Goal: Task Accomplishment & Management: Use online tool/utility

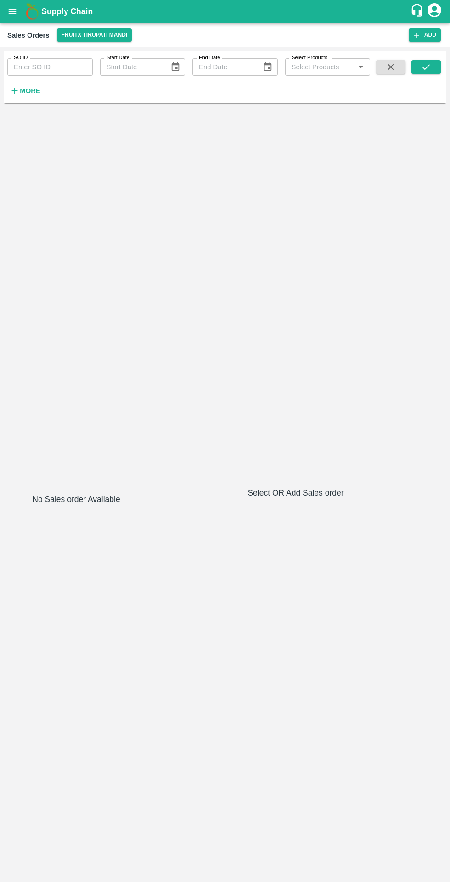
click at [33, 91] on strong "More" at bounding box center [30, 90] width 21 height 7
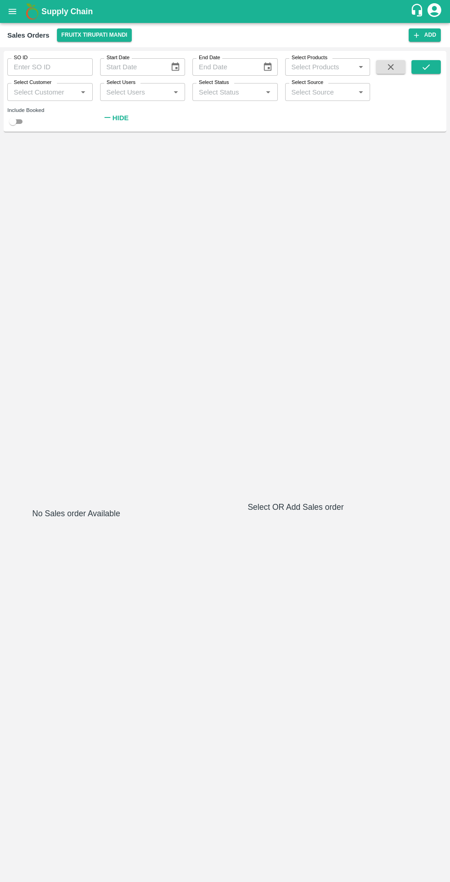
click at [241, 95] on input "Select Status" at bounding box center [227, 92] width 65 height 12
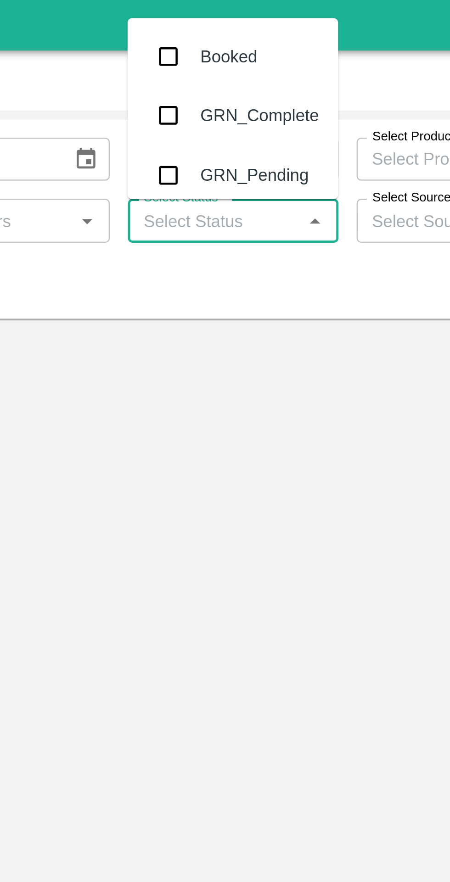
click at [175, 92] on icon "Open" at bounding box center [175, 92] width 4 height 2
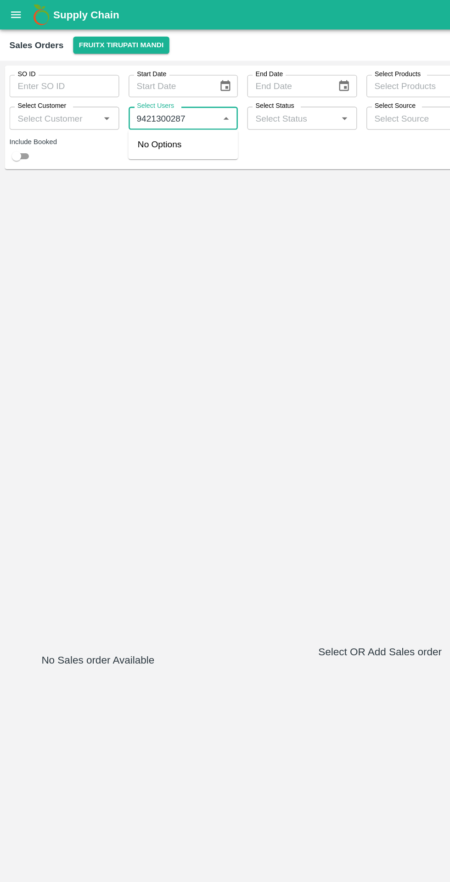
type input "9421300287"
click at [111, 35] on button "FruitX Tirupati Mandi" at bounding box center [94, 34] width 75 height 13
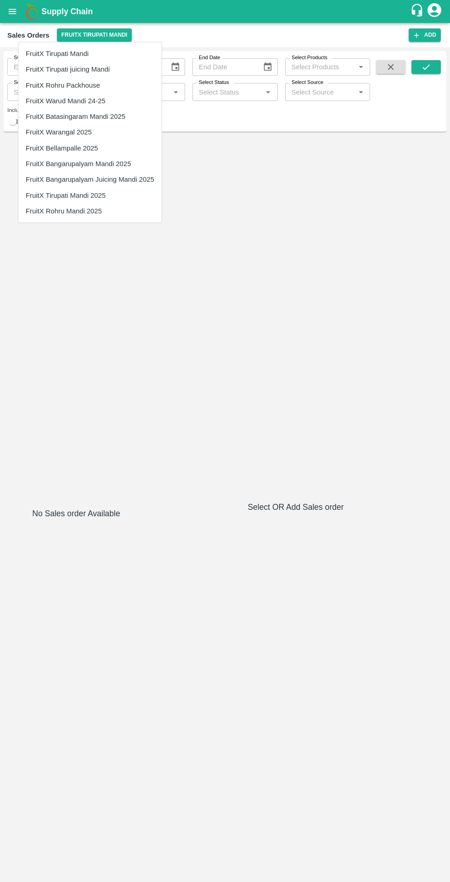
click at [431, 4] on div at bounding box center [225, 441] width 450 height 882
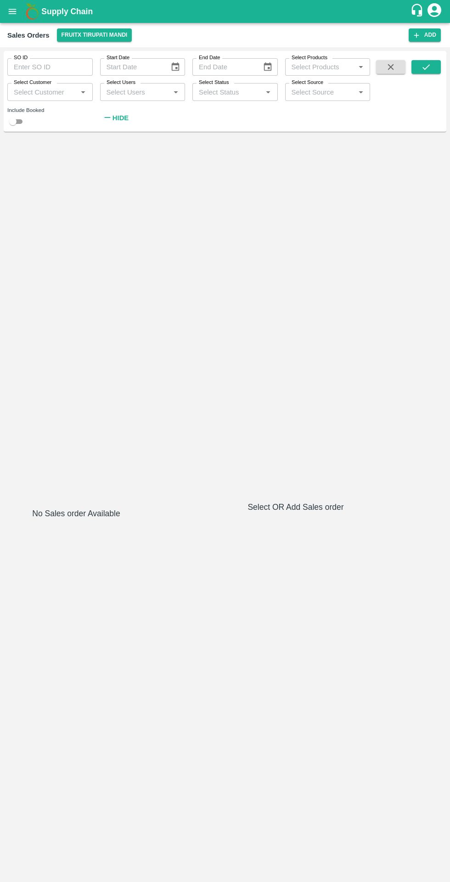
click at [433, 10] on icon "account of current user" at bounding box center [434, 10] width 17 height 17
click at [419, 51] on li "Logout" at bounding box center [422, 49] width 71 height 16
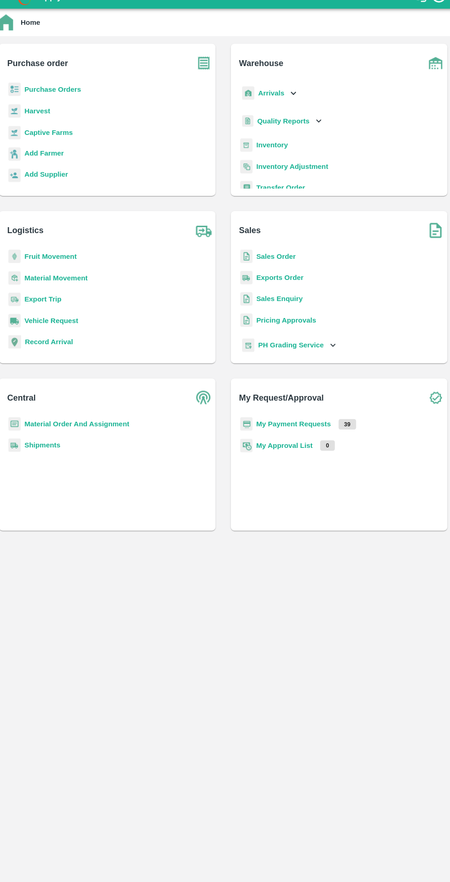
click at [67, 104] on b "Purchase Orders" at bounding box center [59, 100] width 55 height 7
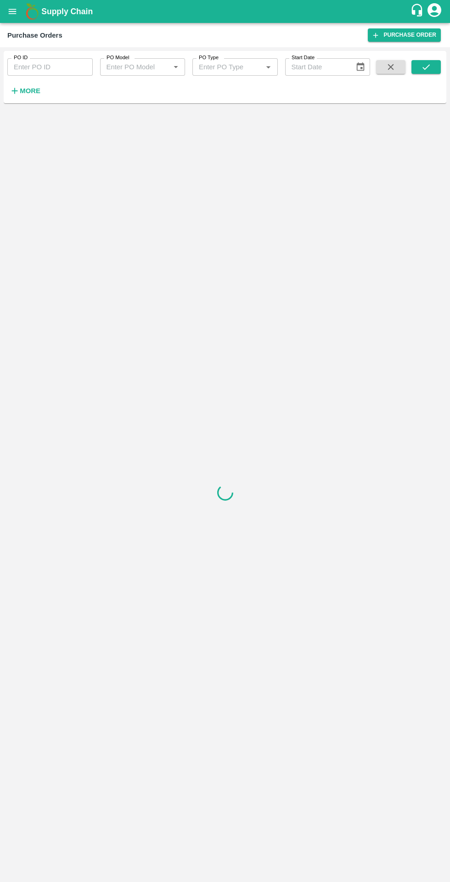
click at [15, 91] on icon "button" at bounding box center [15, 91] width 6 height 6
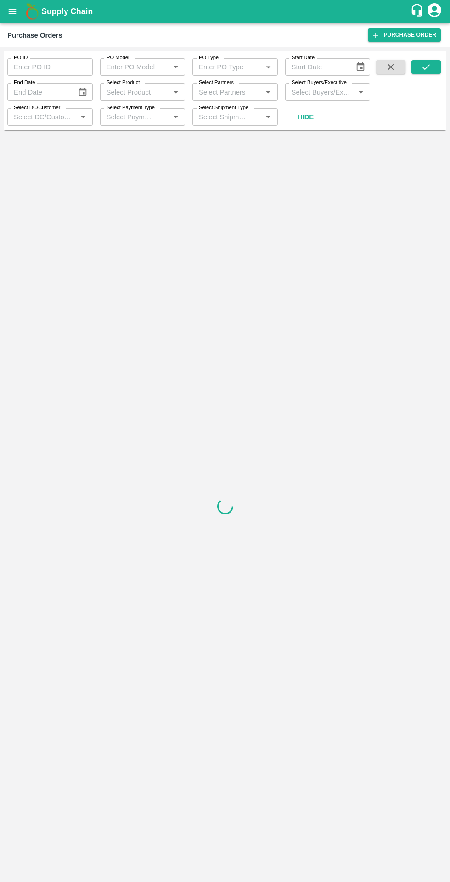
click at [213, 84] on label "Select Partners" at bounding box center [216, 82] width 35 height 7
click at [213, 86] on input "Select Partners" at bounding box center [227, 92] width 65 height 12
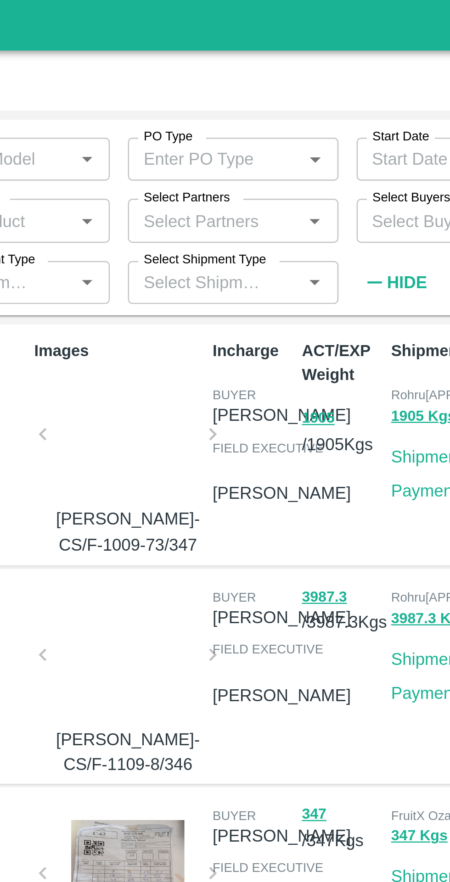
click at [218, 83] on label "Select Partners" at bounding box center [216, 82] width 35 height 7
click at [218, 86] on input "Select Partners" at bounding box center [227, 92] width 65 height 12
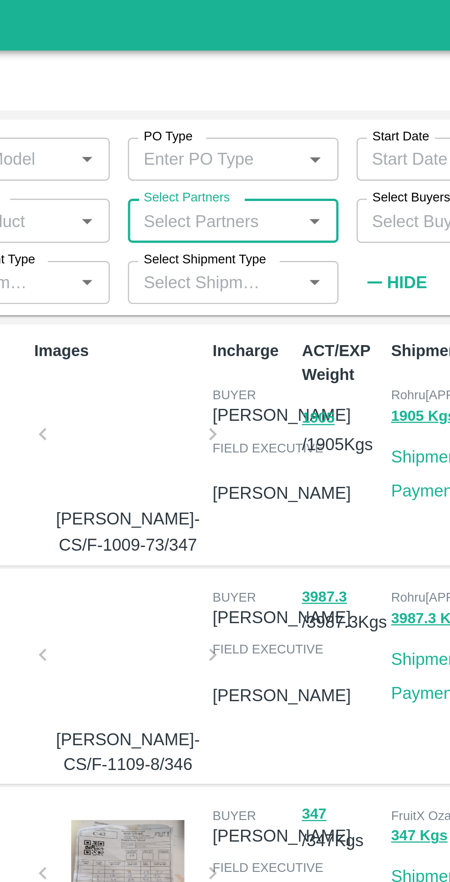
click at [212, 84] on label "Select Partners" at bounding box center [216, 82] width 35 height 7
click at [212, 86] on input "Select Partners" at bounding box center [227, 92] width 65 height 12
click at [230, 91] on input "Select Partners" at bounding box center [227, 92] width 65 height 12
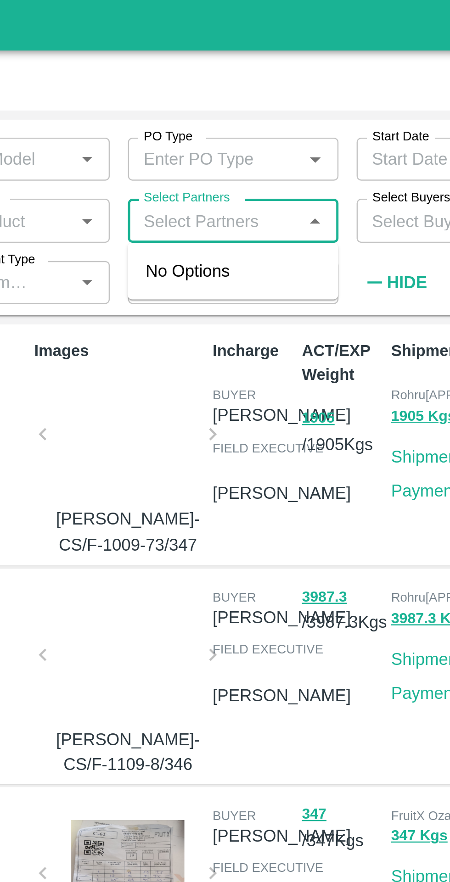
paste input "9421300287"
type input "9421300287"
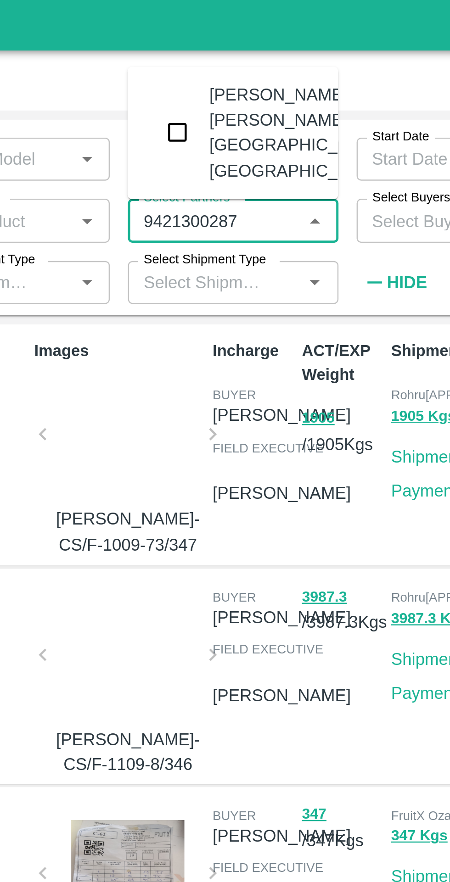
click at [208, 54] on input "checkbox" at bounding box center [212, 56] width 18 height 18
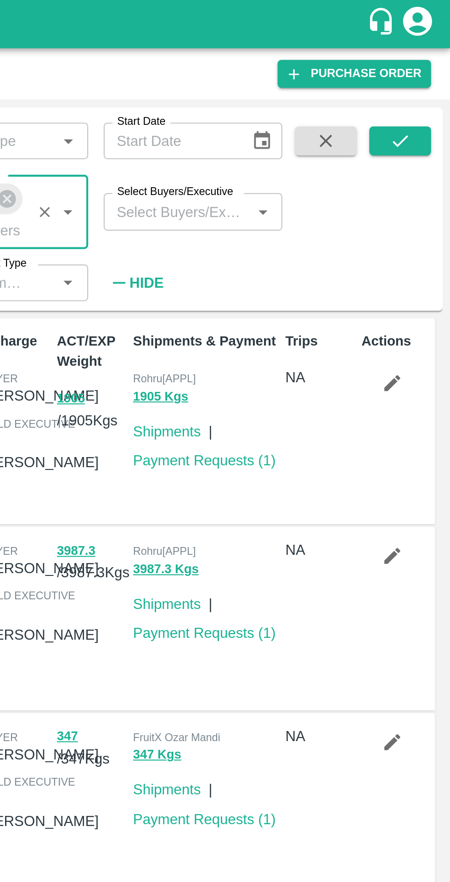
click at [423, 72] on icon "submit" at bounding box center [426, 67] width 10 height 10
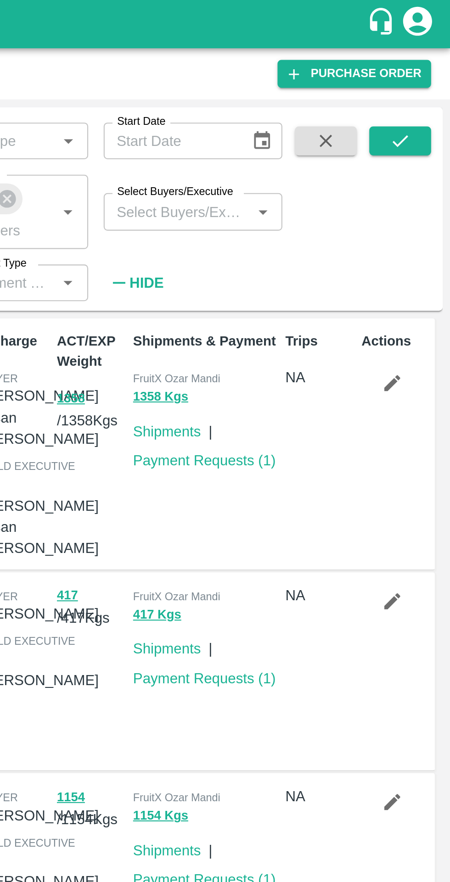
click at [419, 72] on button "submit" at bounding box center [425, 67] width 29 height 14
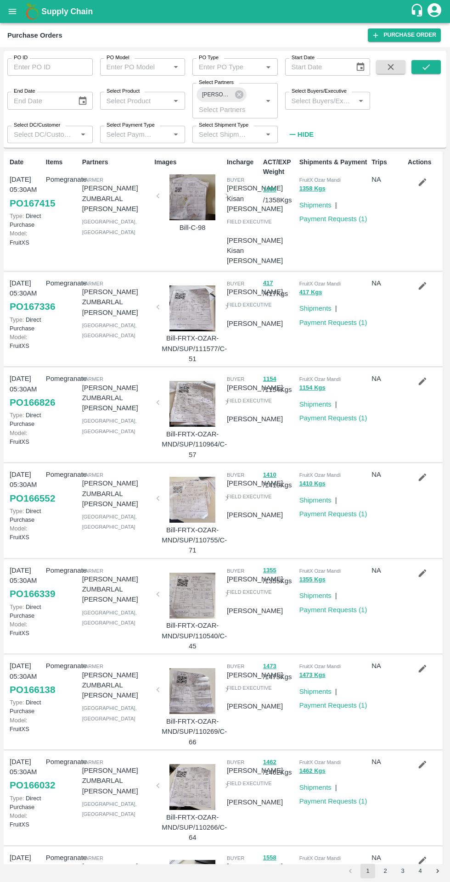
click at [426, 67] on icon "submit" at bounding box center [426, 67] width 10 height 10
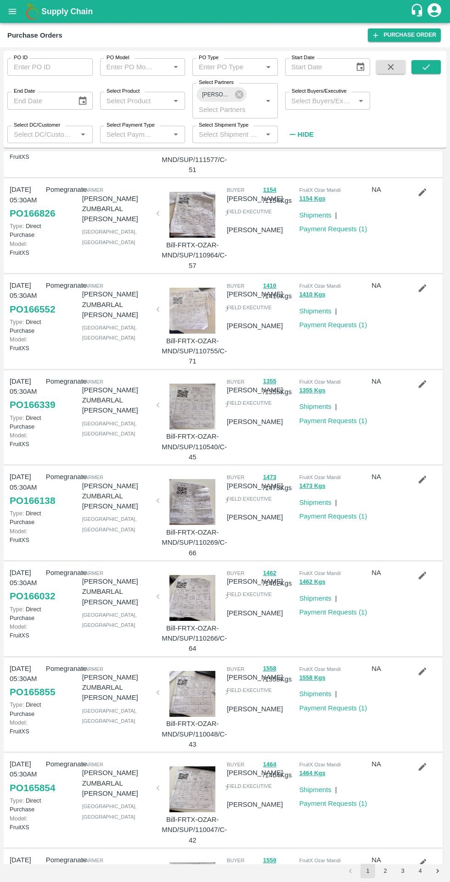
scroll to position [304, 0]
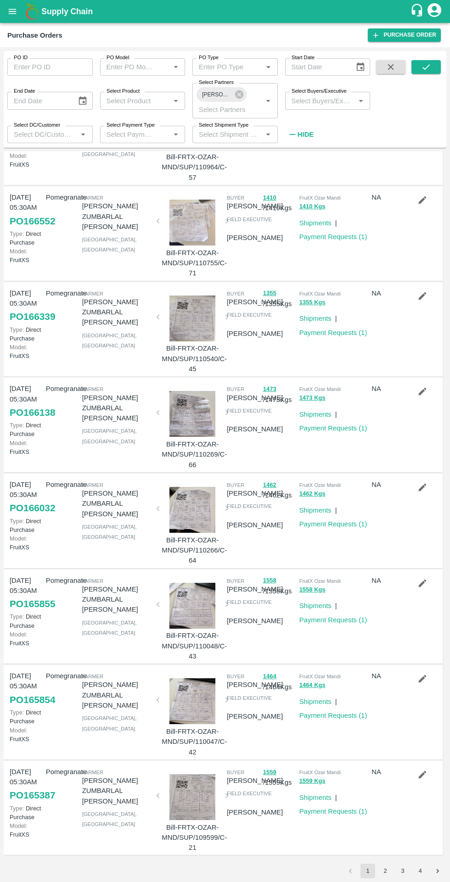
click at [139, 134] on input "Select Payment Type" at bounding box center [129, 134] width 53 height 12
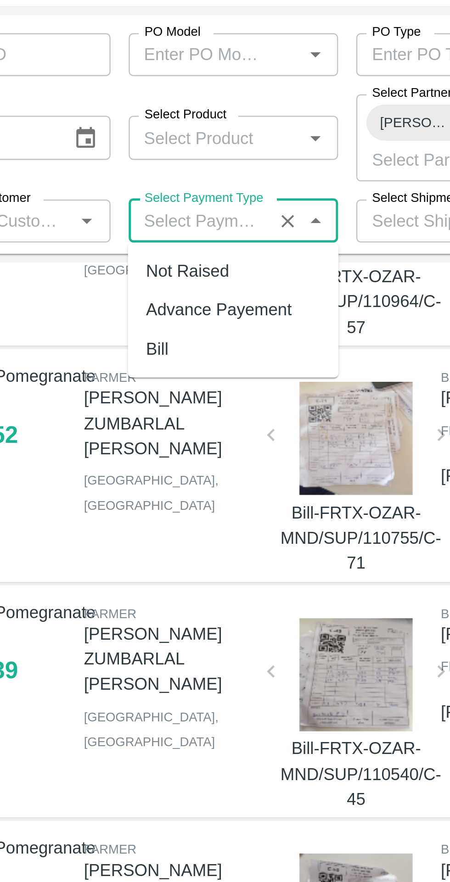
click at [120, 151] on div "Not Raised" at bounding box center [124, 155] width 34 height 10
type input "Not Raised"
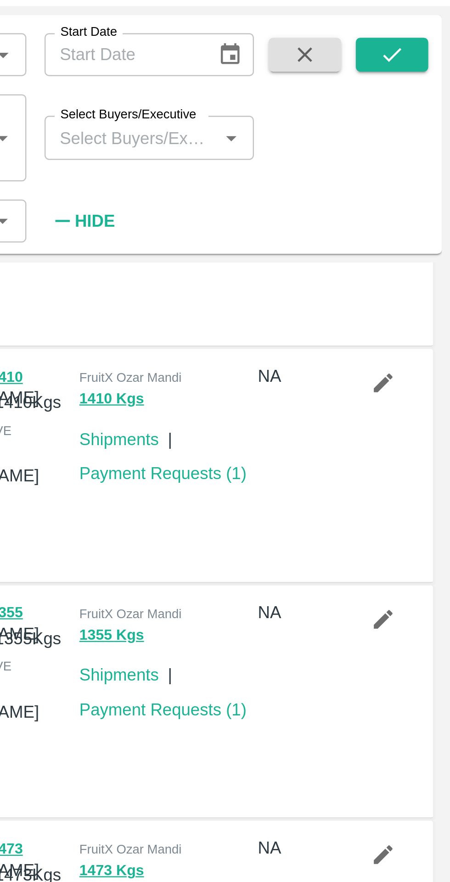
scroll to position [0, 0]
click at [427, 69] on icon "submit" at bounding box center [426, 67] width 10 height 10
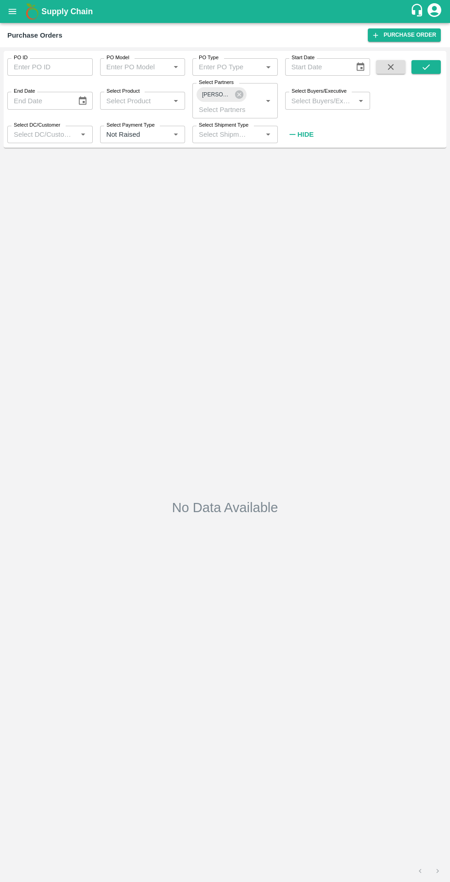
click at [426, 67] on icon "submit" at bounding box center [426, 67] width 10 height 10
click at [173, 134] on icon "Open" at bounding box center [176, 134] width 10 height 10
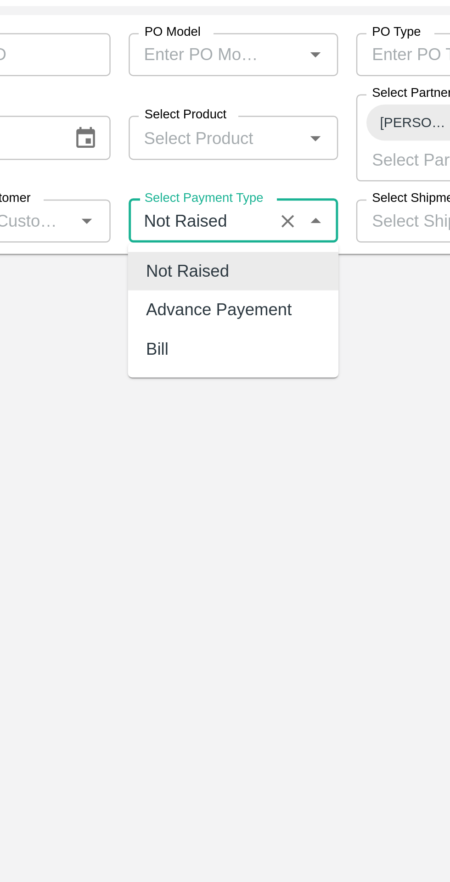
click at [165, 134] on icon "Clear" at bounding box center [164, 134] width 5 height 5
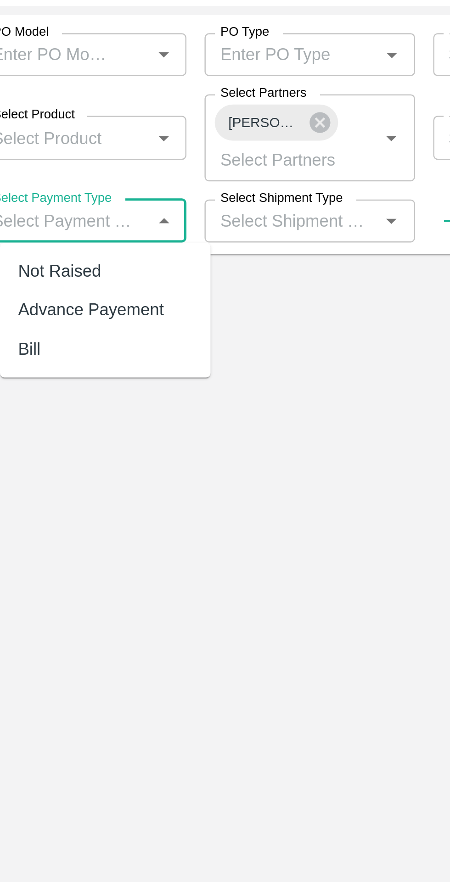
click at [218, 137] on input "Select Shipment Type" at bounding box center [227, 134] width 65 height 12
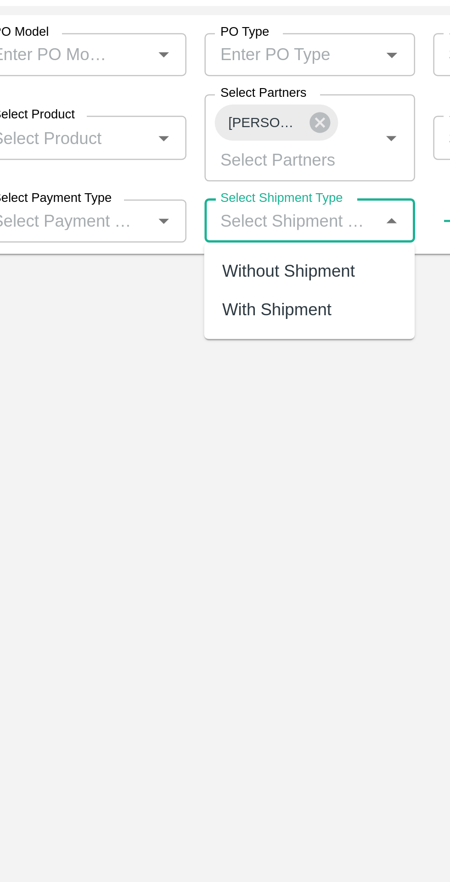
click at [210, 153] on div "Without Shipment" at bounding box center [227, 155] width 54 height 10
type input "Without Shipment"
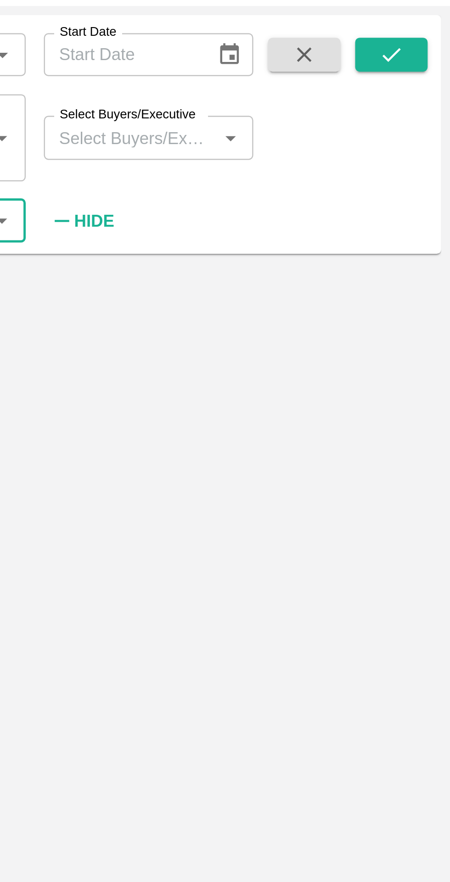
click at [430, 61] on button "submit" at bounding box center [425, 67] width 29 height 14
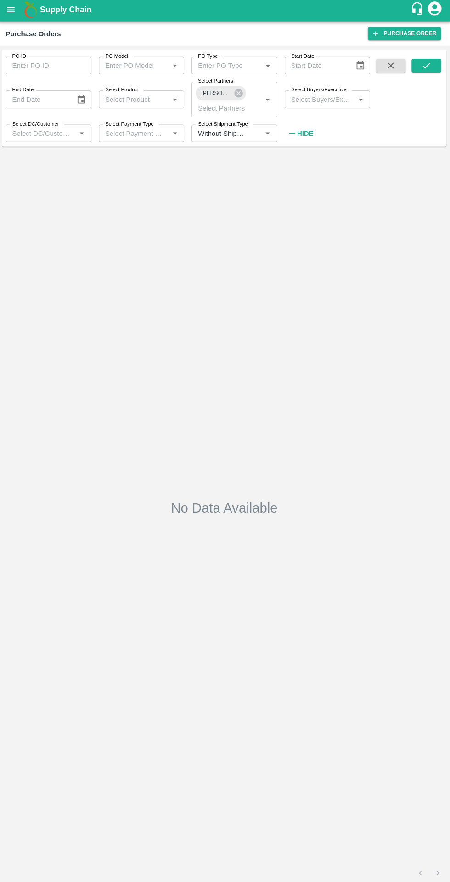
click at [426, 66] on icon "submit" at bounding box center [426, 67] width 10 height 10
click at [239, 95] on icon at bounding box center [239, 94] width 10 height 10
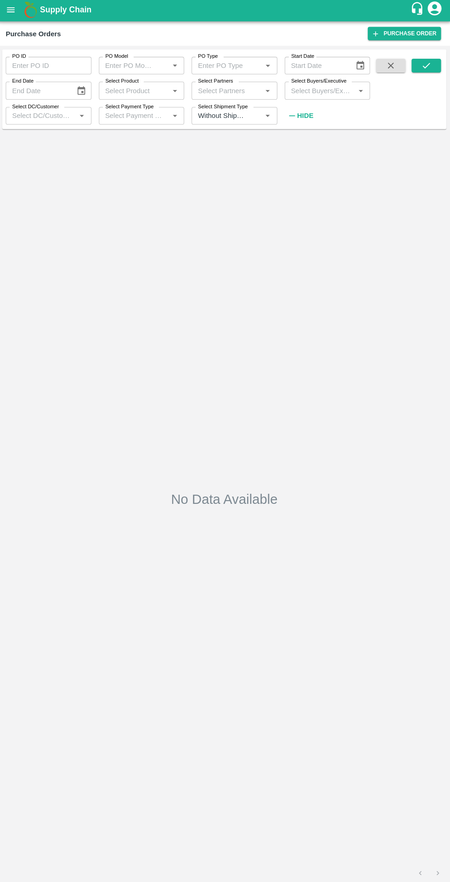
click at [205, 118] on input "Select Shipment Type" at bounding box center [221, 117] width 53 height 12
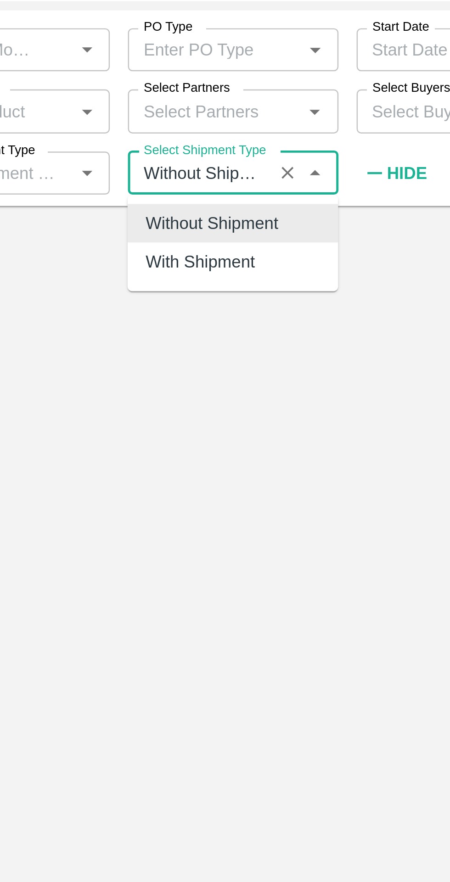
click at [259, 119] on icon "Clear" at bounding box center [257, 117] width 9 height 9
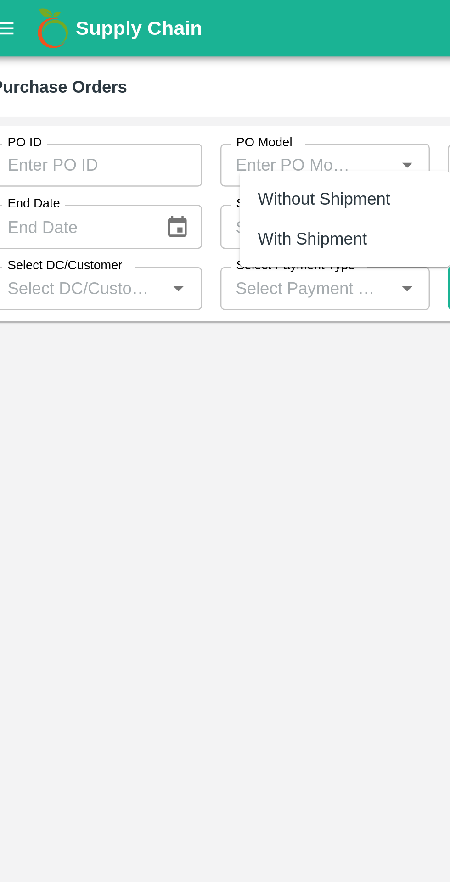
click at [83, 89] on icon "Choose date" at bounding box center [83, 91] width 8 height 9
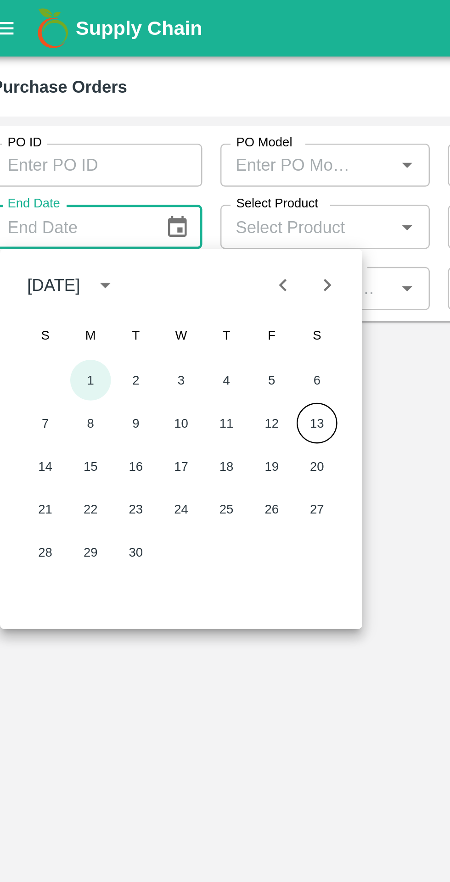
click at [48, 158] on button "1" at bounding box center [47, 154] width 17 height 17
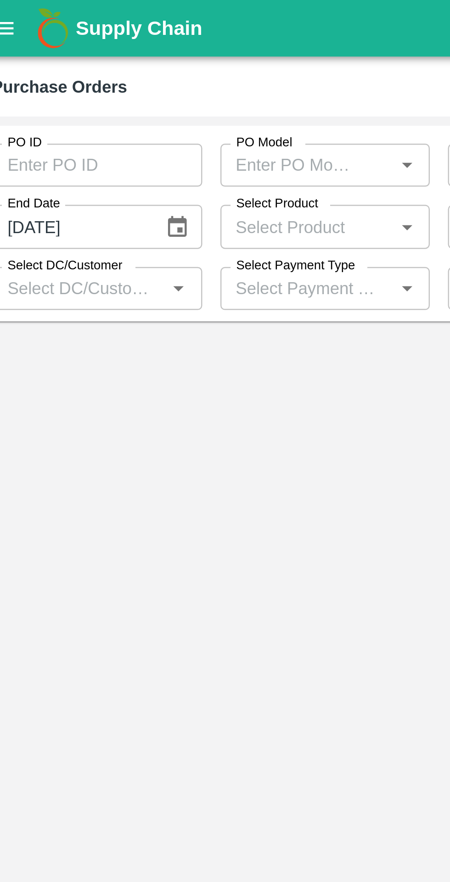
click at [84, 93] on icon "Choose date, selected date is Sep 1, 2025" at bounding box center [83, 91] width 8 height 9
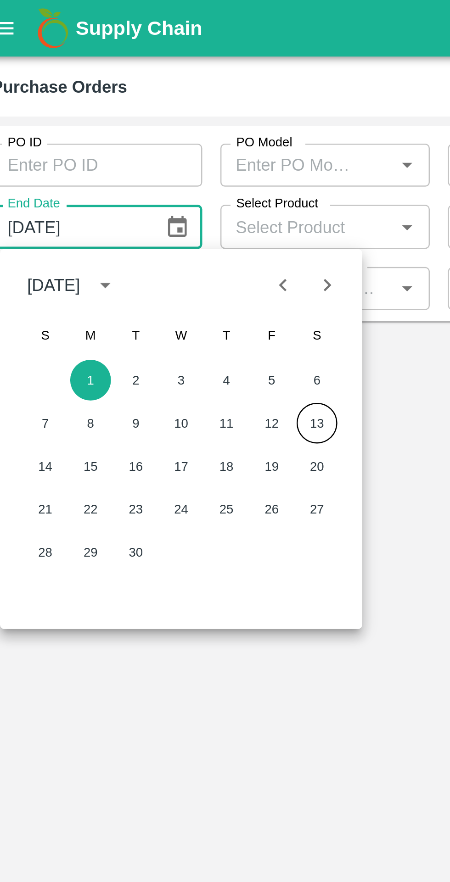
click at [121, 122] on button "Previous month" at bounding box center [125, 115] width 17 height 17
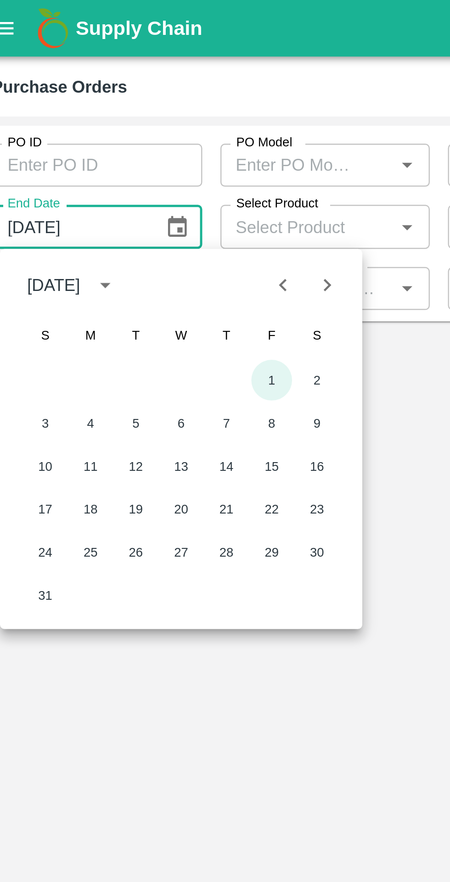
click at [122, 156] on button "1" at bounding box center [120, 154] width 17 height 17
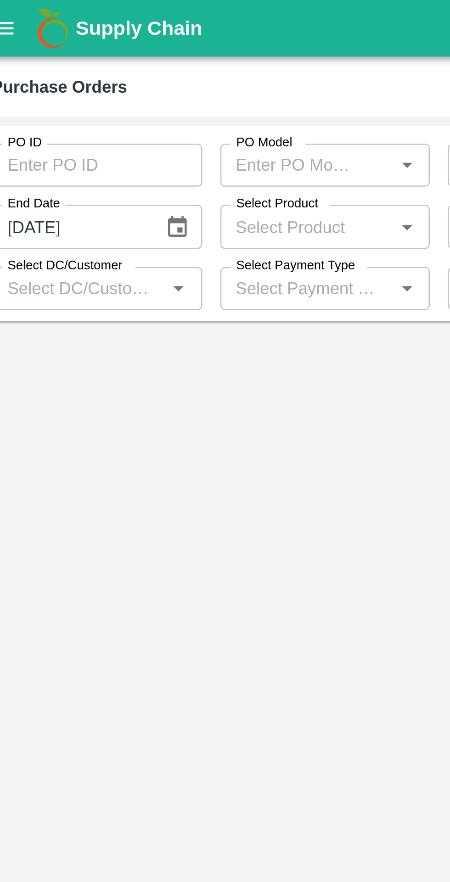
type input "[DATE]"
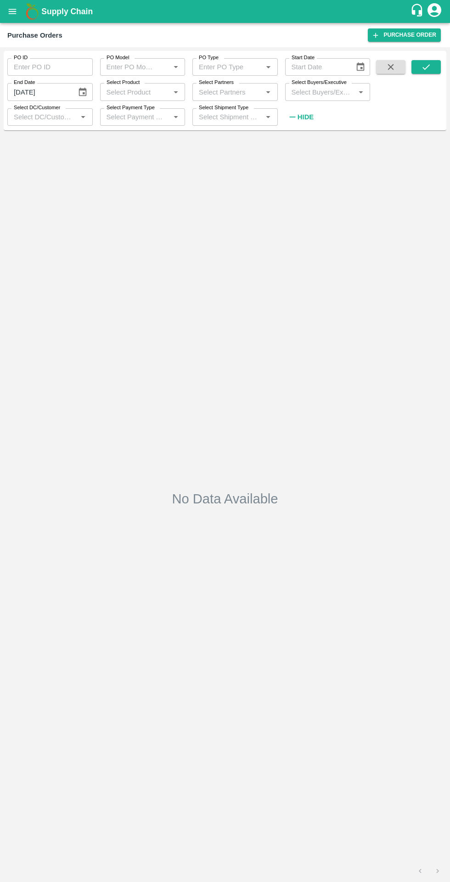
click at [423, 64] on icon "submit" at bounding box center [426, 67] width 10 height 10
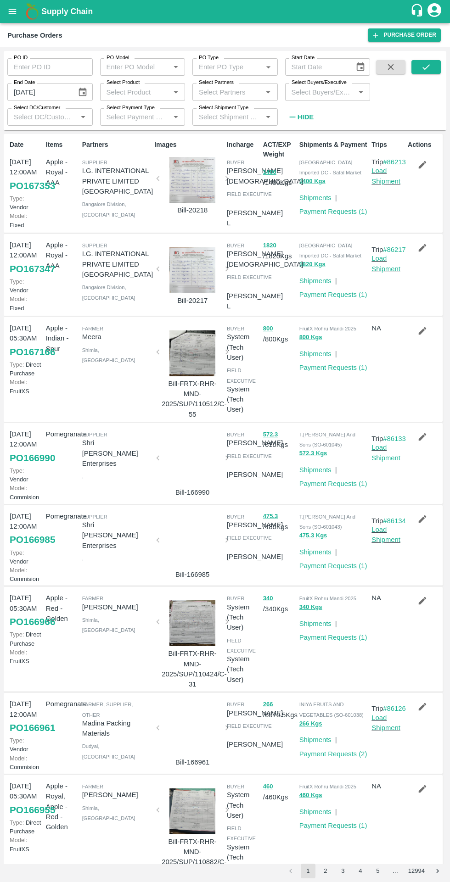
click at [22, 114] on input "Select DC/Customer" at bounding box center [42, 117] width 65 height 12
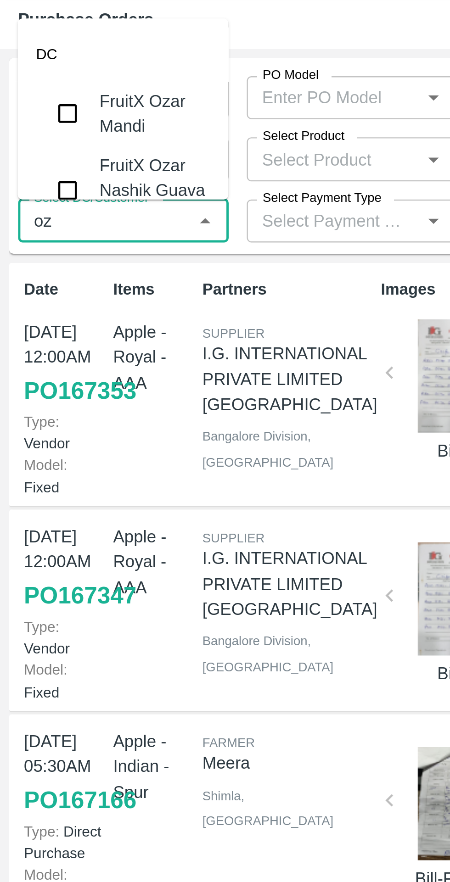
type input "[PERSON_NAME]"
click at [27, 78] on input "checkbox" at bounding box center [27, 73] width 18 height 18
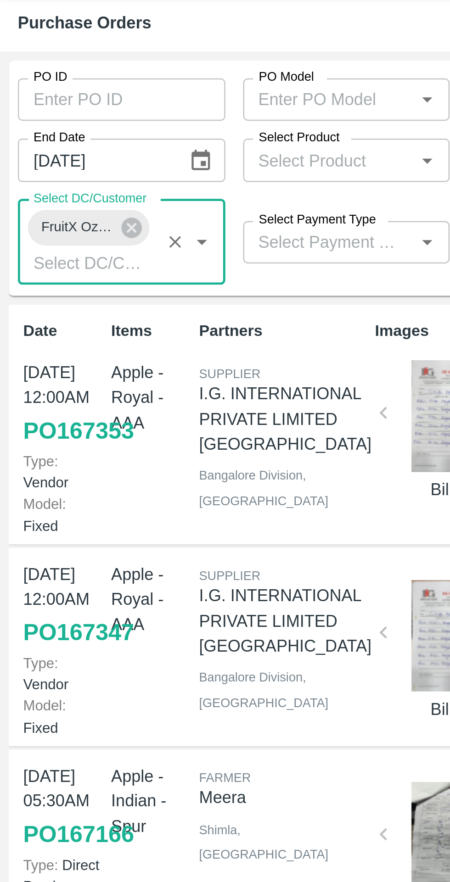
scroll to position [1, 0]
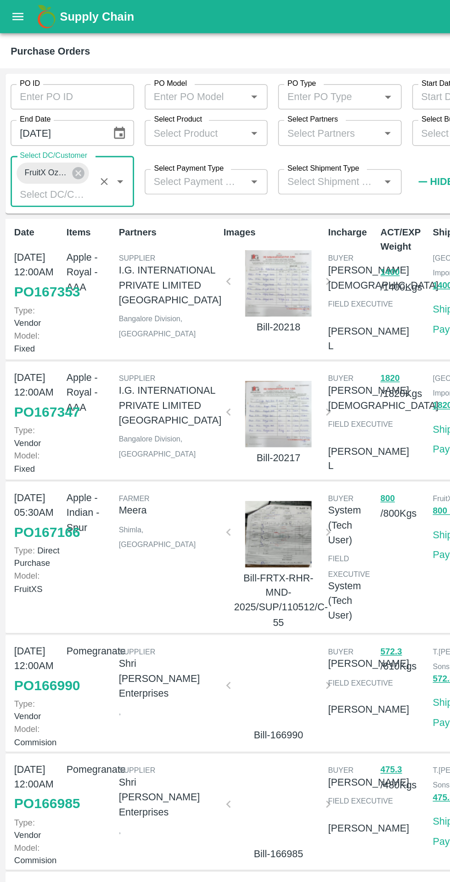
click at [221, 127] on input "Select Shipment Type" at bounding box center [227, 126] width 65 height 12
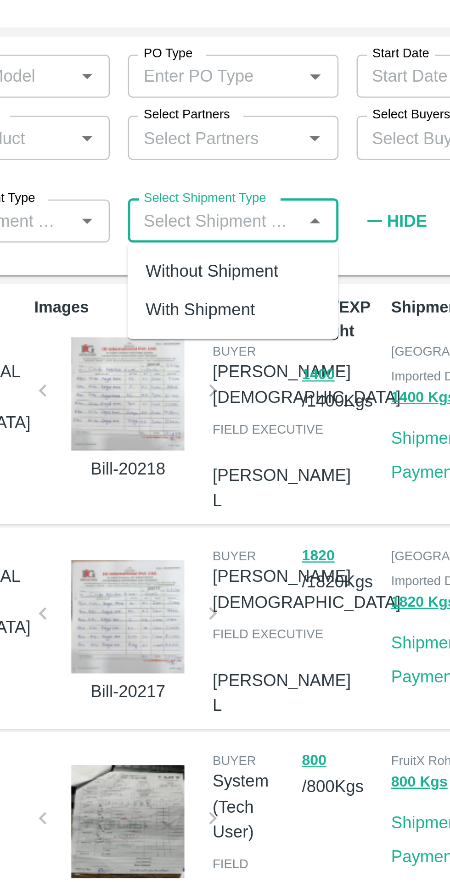
click at [219, 145] on div "Without Shipment" at bounding box center [227, 146] width 54 height 10
type input "Without Shipment"
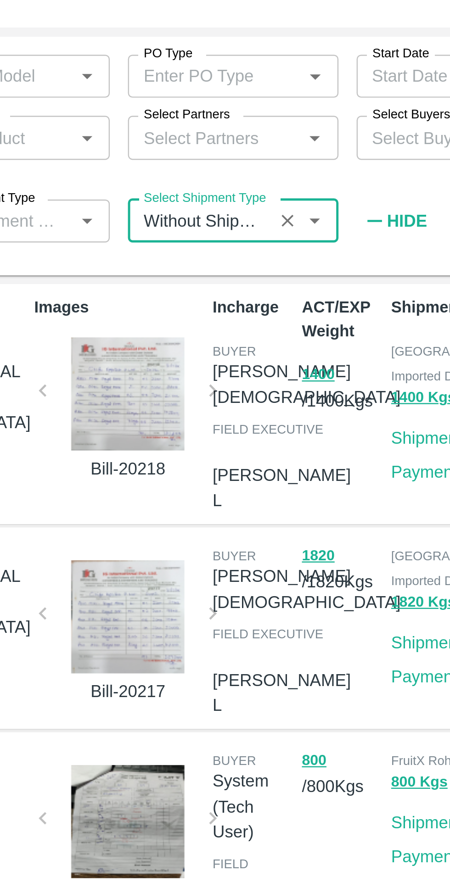
scroll to position [0, 0]
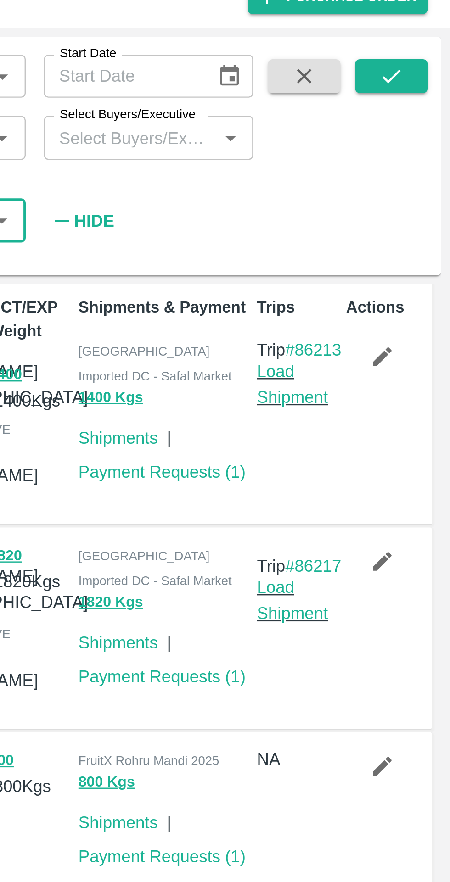
click at [427, 72] on icon "submit" at bounding box center [426, 67] width 10 height 10
